Goal: Navigation & Orientation: Find specific page/section

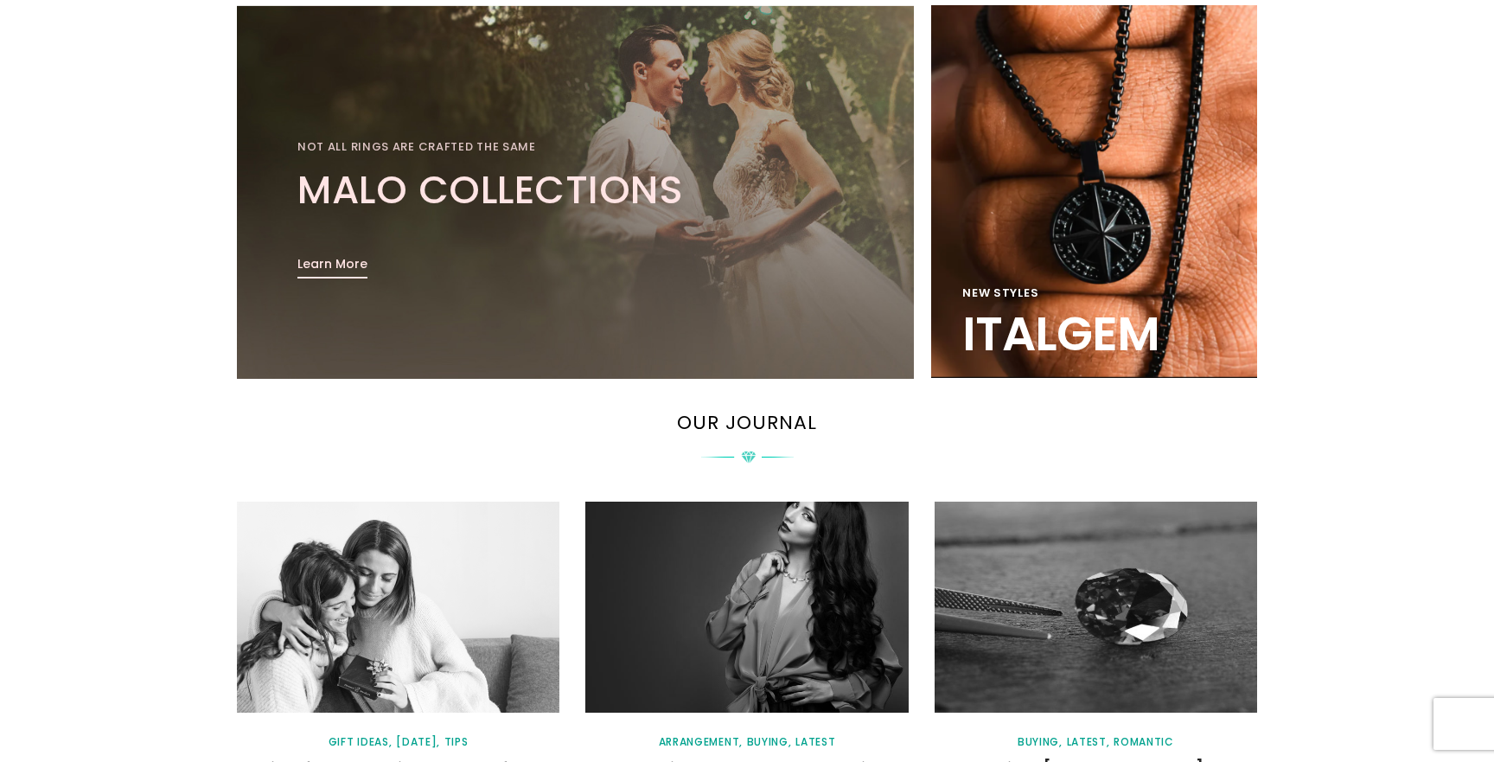
scroll to position [2370, 0]
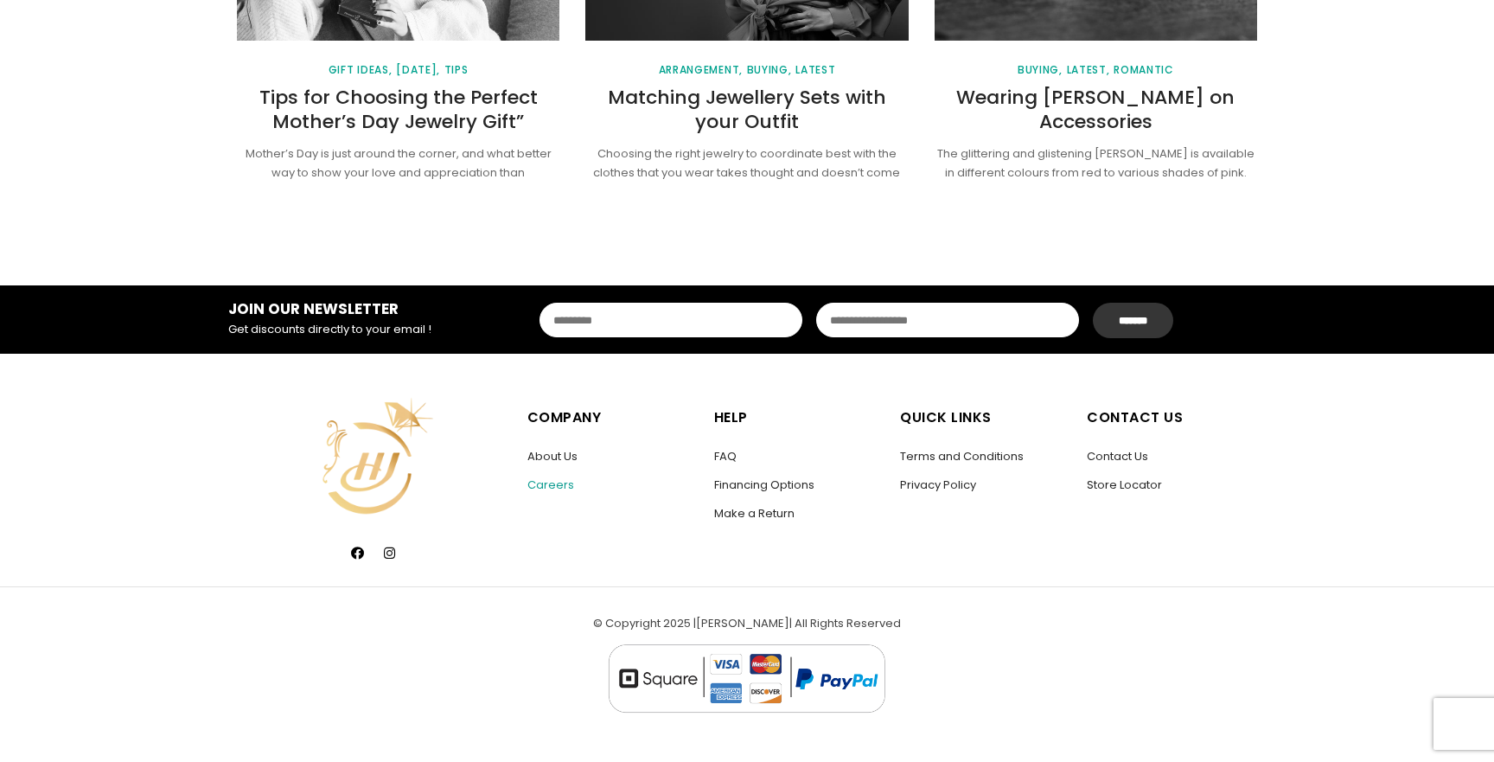
click at [557, 483] on link "Careers" at bounding box center [551, 484] width 47 height 16
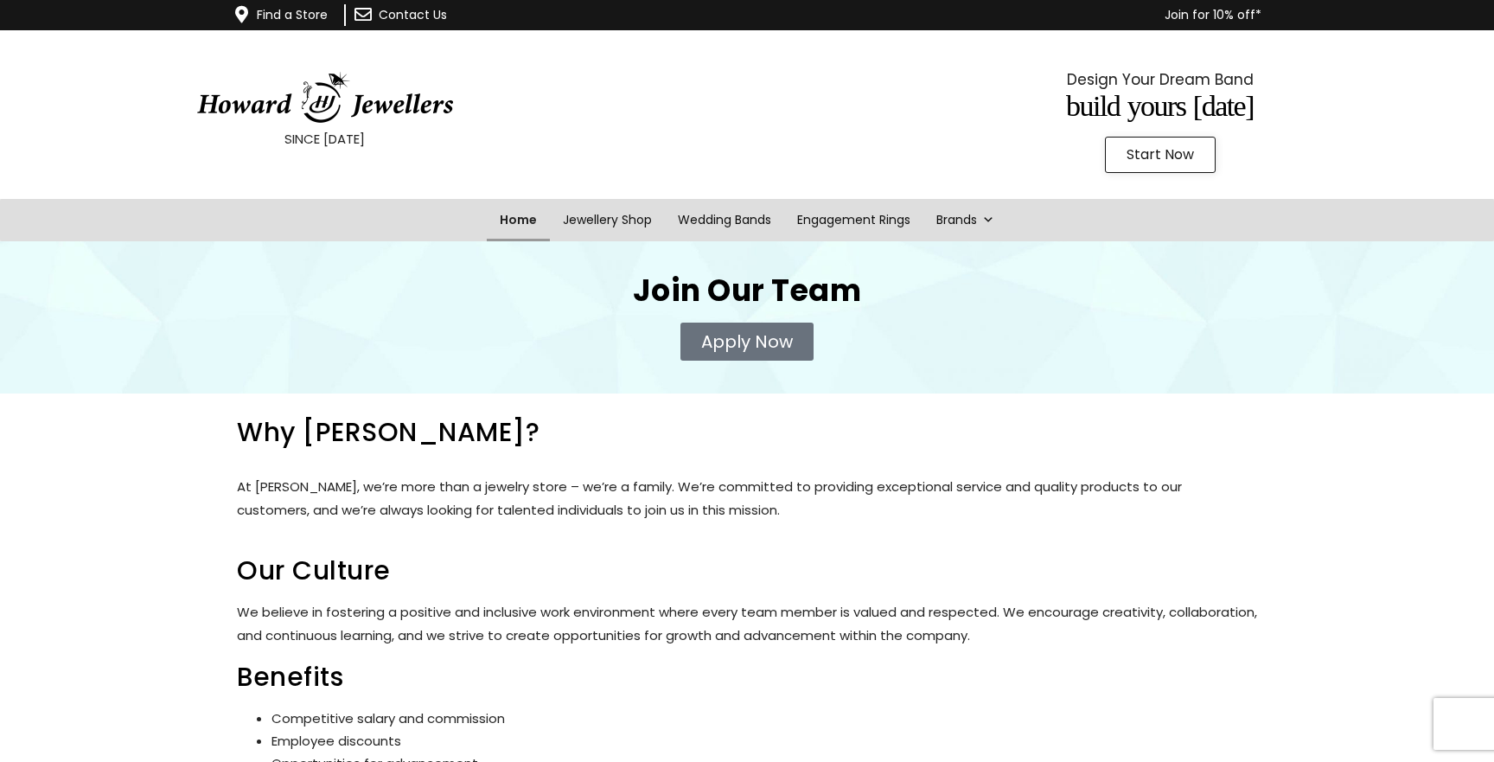
click at [532, 216] on link "Home" at bounding box center [518, 220] width 63 height 42
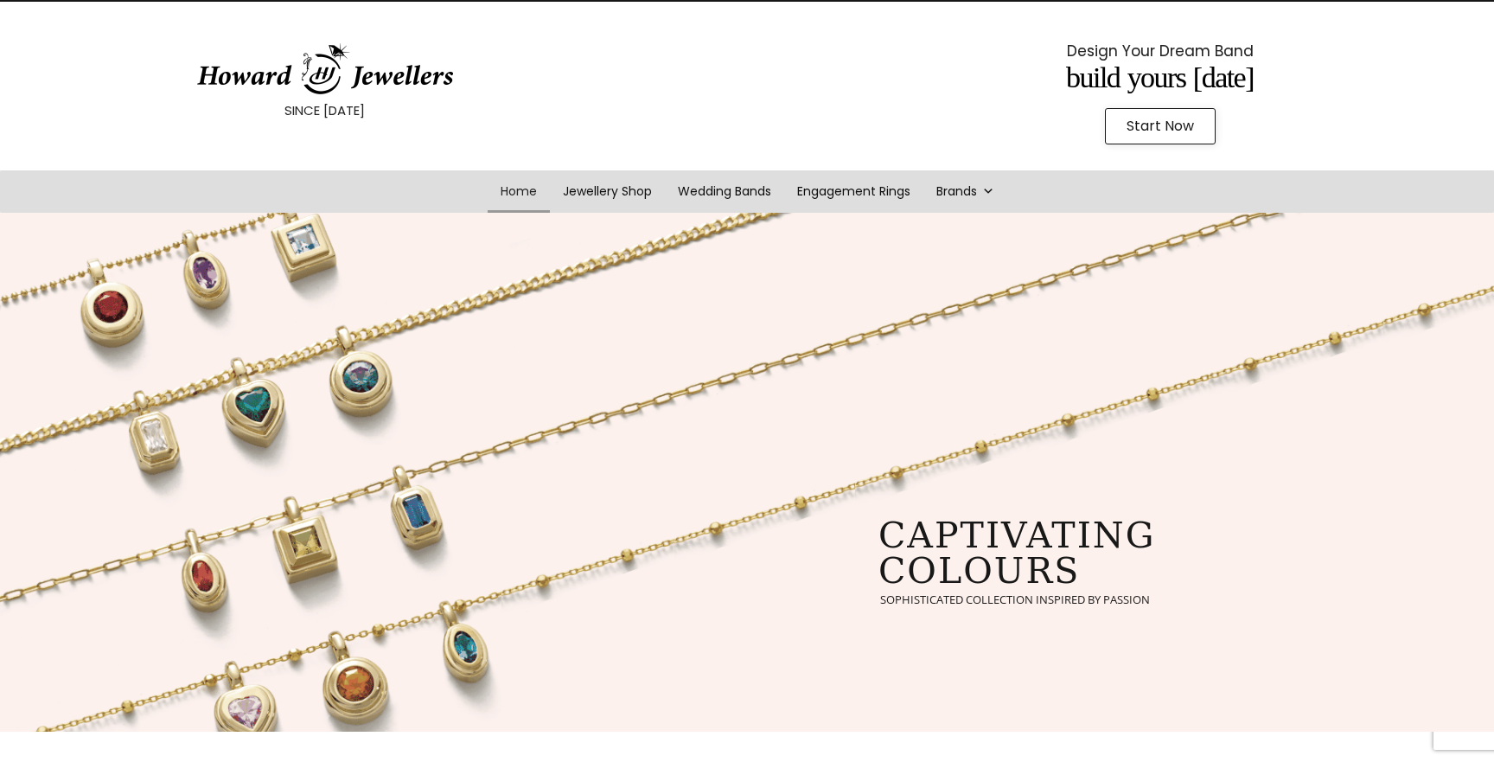
scroll to position [41, 0]
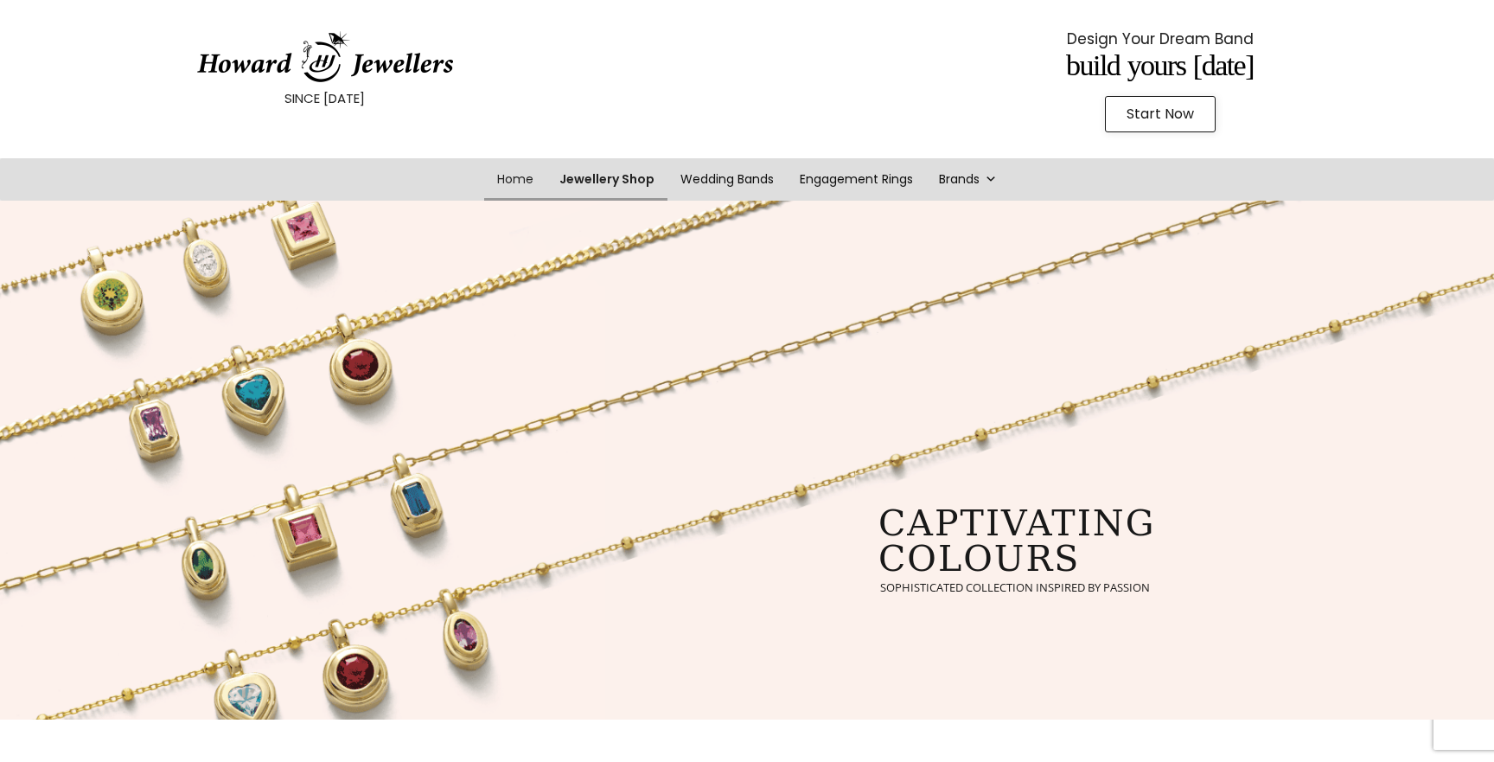
click at [630, 175] on link "Jewellery Shop" at bounding box center [607, 179] width 121 height 42
